Goal: Task Accomplishment & Management: Use online tool/utility

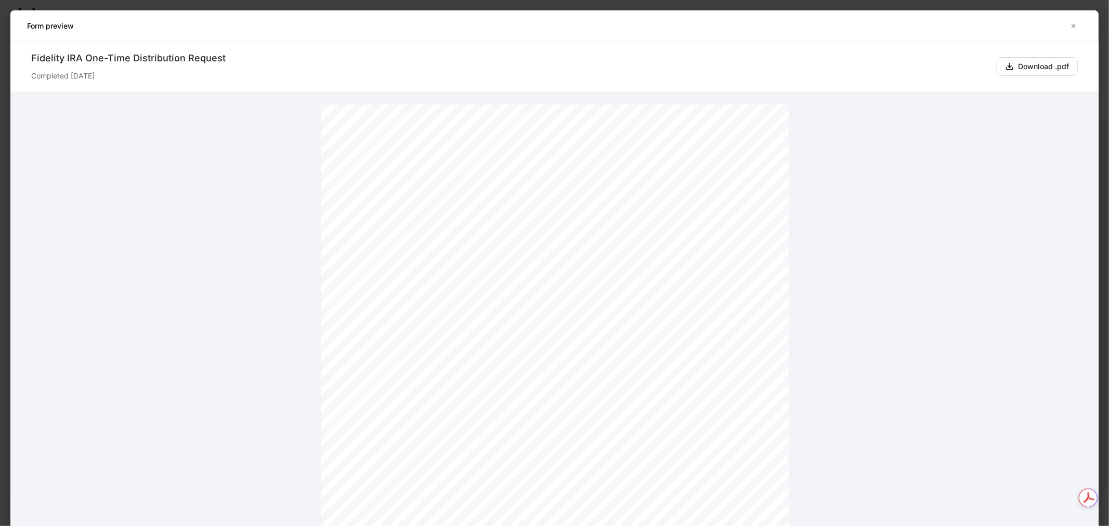
scroll to position [3121, 0]
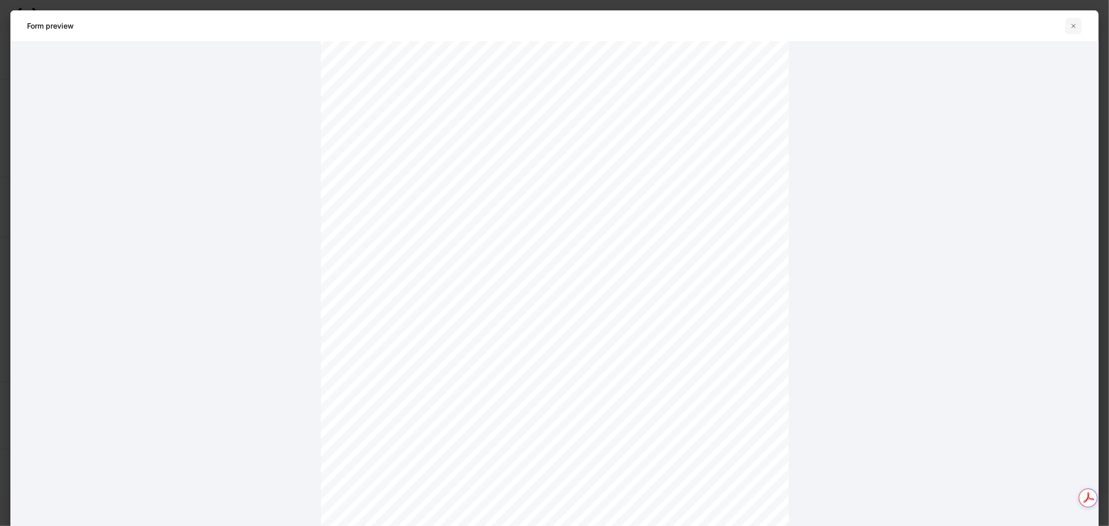
click at [1068, 23] on button "button" at bounding box center [1074, 26] width 17 height 17
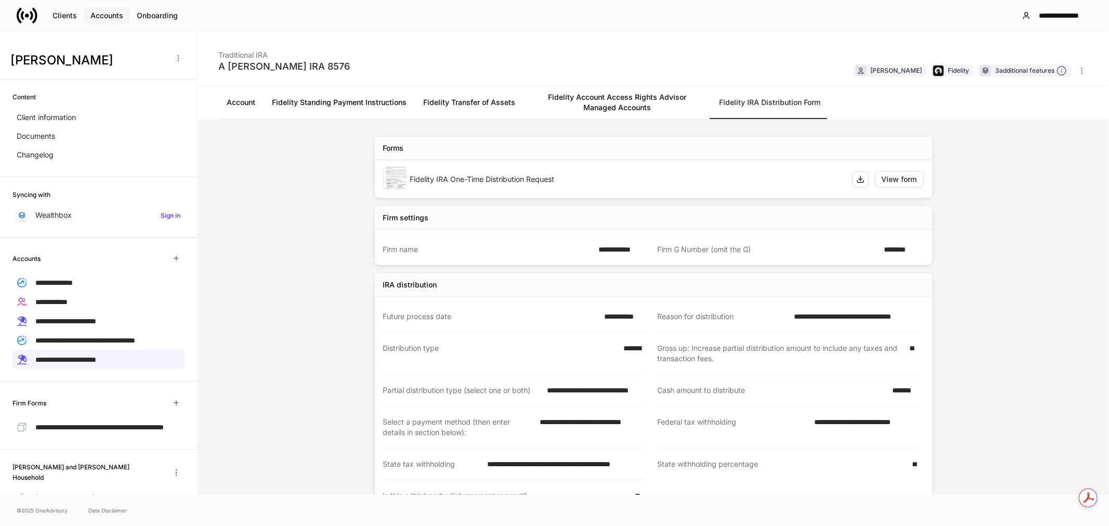
click at [102, 21] on button "Accounts" at bounding box center [107, 15] width 46 height 17
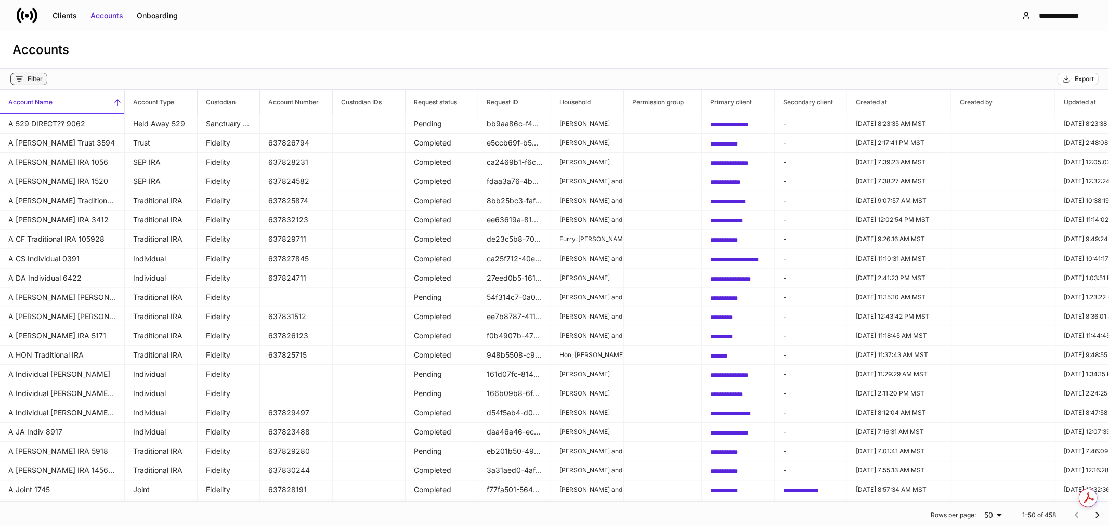
click at [34, 81] on div "Filter" at bounding box center [35, 79] width 15 height 8
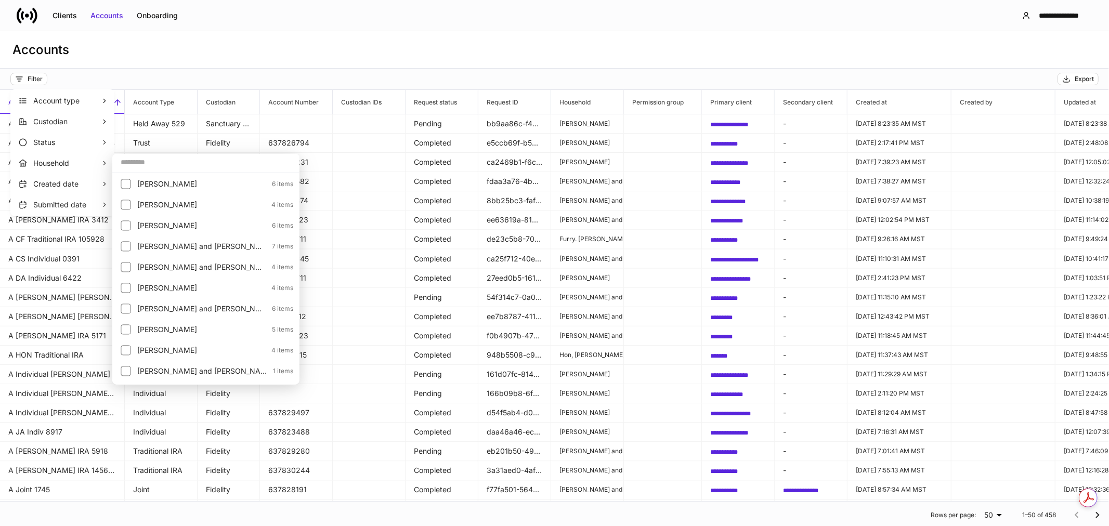
click at [142, 164] on input "text" at bounding box center [205, 162] width 187 height 19
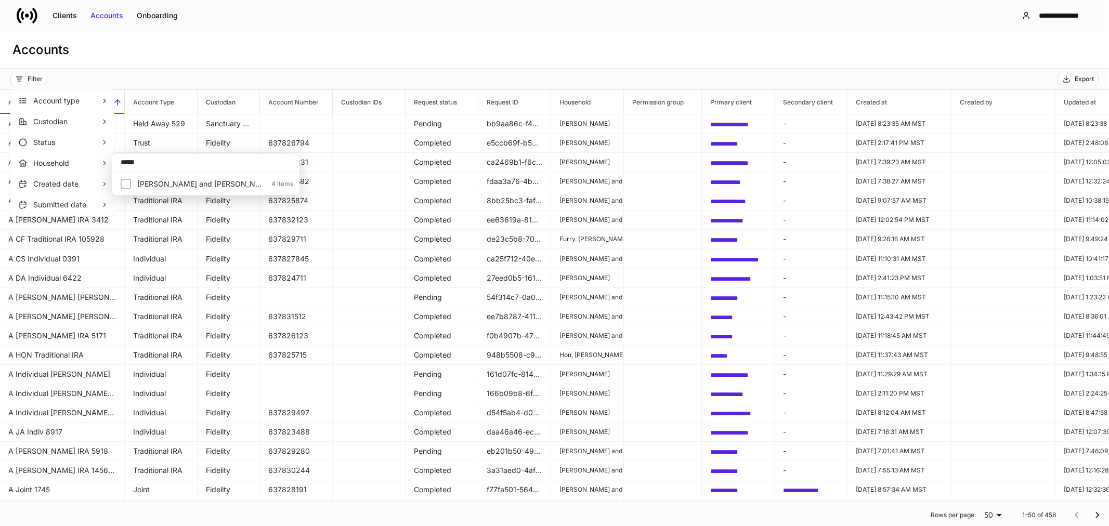
type input "*****"
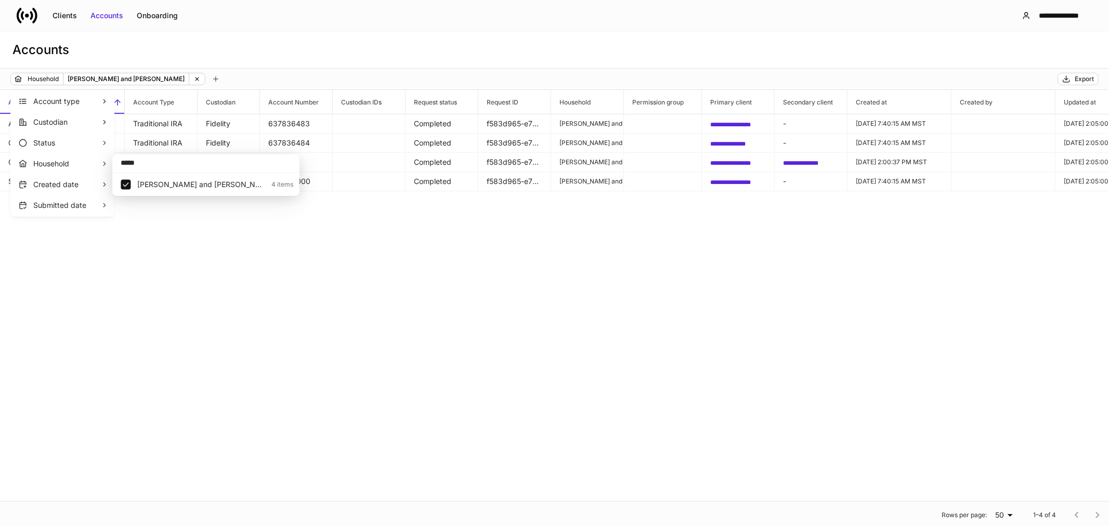
click at [429, 295] on div at bounding box center [554, 263] width 1109 height 526
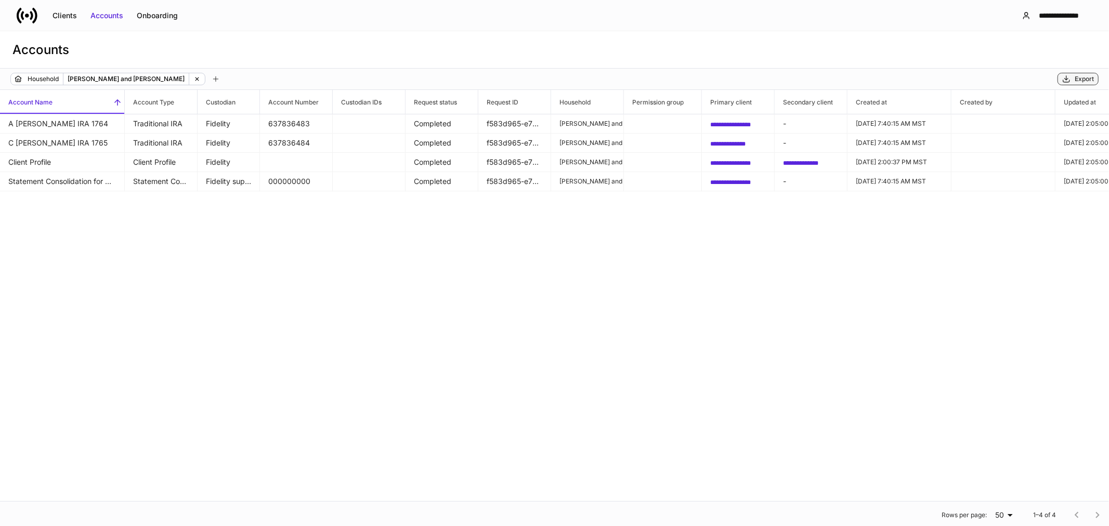
click at [1083, 79] on div "Export" at bounding box center [1084, 79] width 19 height 8
